Goal: Complete application form

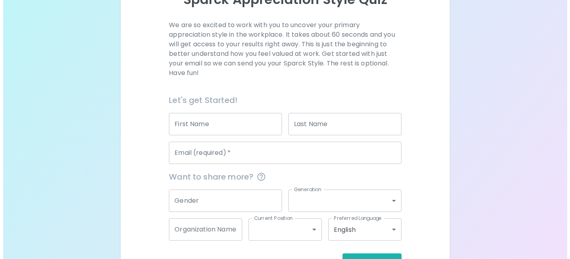
scroll to position [129, 0]
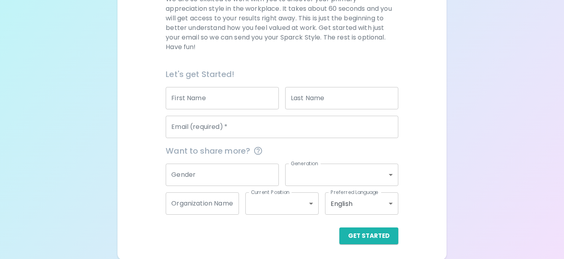
click at [226, 97] on input "First Name" at bounding box center [222, 98] width 113 height 22
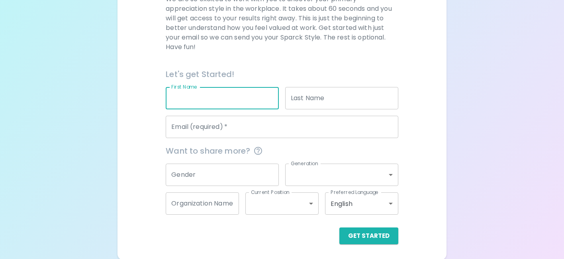
type input "[PERSON_NAME]"
type input "Grant"
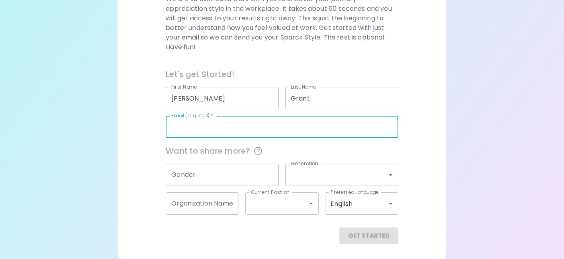
click at [233, 126] on input "Email (required)   *" at bounding box center [282, 127] width 232 height 22
type input "[EMAIL_ADDRESS][DOMAIN_NAME]"
type input "[GEOGRAPHIC_DATA]"
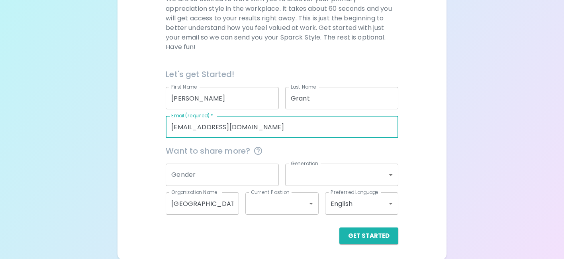
click at [226, 173] on input "Gender" at bounding box center [222, 174] width 113 height 22
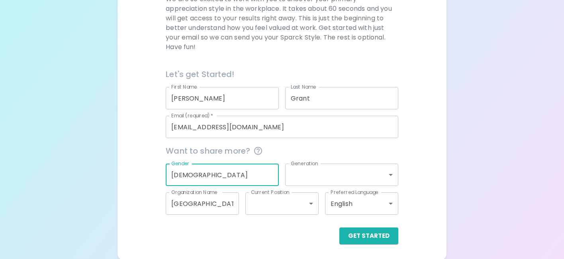
type input "[DEMOGRAPHIC_DATA]"
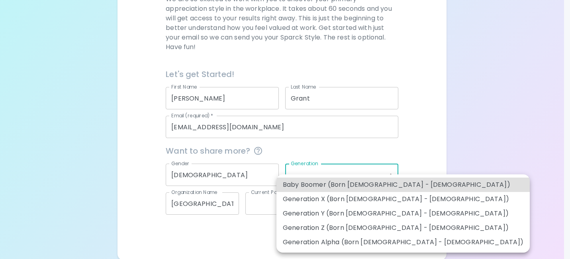
click at [335, 180] on body "Sparck Appreciation Style Quiz We are so excited to work with you to uncover yo…" at bounding box center [285, 65] width 570 height 389
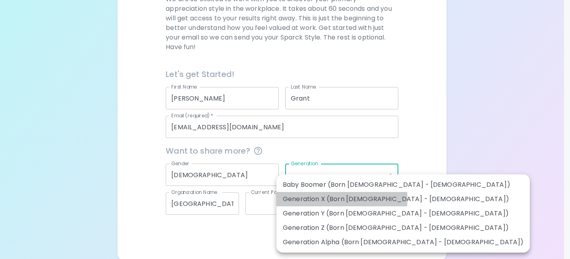
click at [338, 198] on li "Generation X (Born [DEMOGRAPHIC_DATA] - [DEMOGRAPHIC_DATA])" at bounding box center [402, 199] width 253 height 14
type input "generation_x"
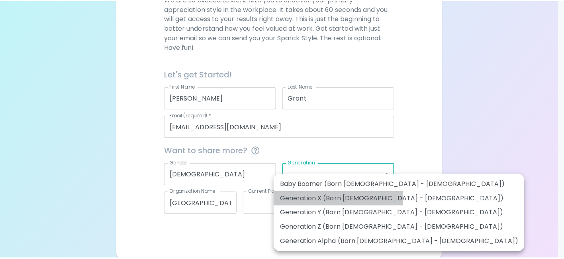
scroll to position [121, 0]
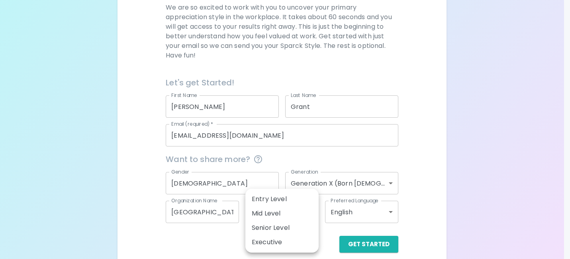
click at [313, 212] on body "Sparck Appreciation Style Quiz We are so excited to work with you to uncover yo…" at bounding box center [285, 73] width 570 height 389
click at [313, 213] on li "Mid Level" at bounding box center [281, 213] width 73 height 14
type input "mid_level"
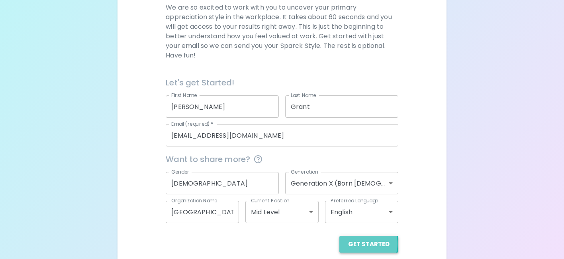
click at [365, 243] on button "Get Started" at bounding box center [368, 243] width 59 height 17
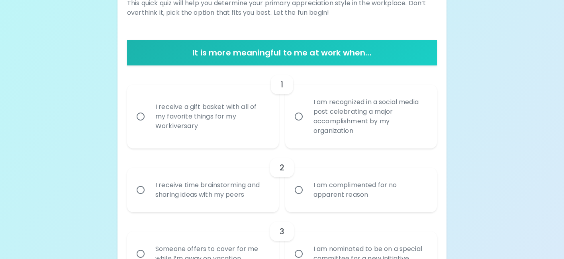
scroll to position [127, 0]
